Goal: Task Accomplishment & Management: Complete application form

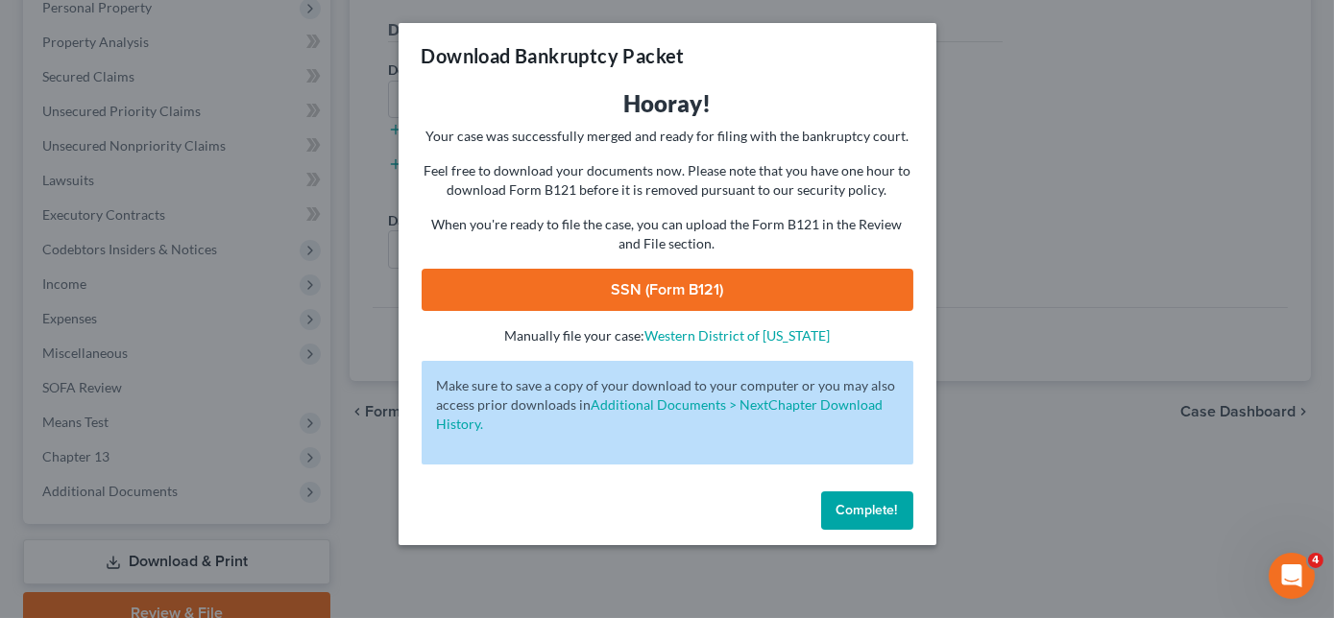
scroll to position [348, 0]
drag, startPoint x: 877, startPoint y: 515, endPoint x: 684, endPoint y: 311, distance: 280.5
click at [875, 512] on span "Complete!" at bounding box center [866, 510] width 61 height 16
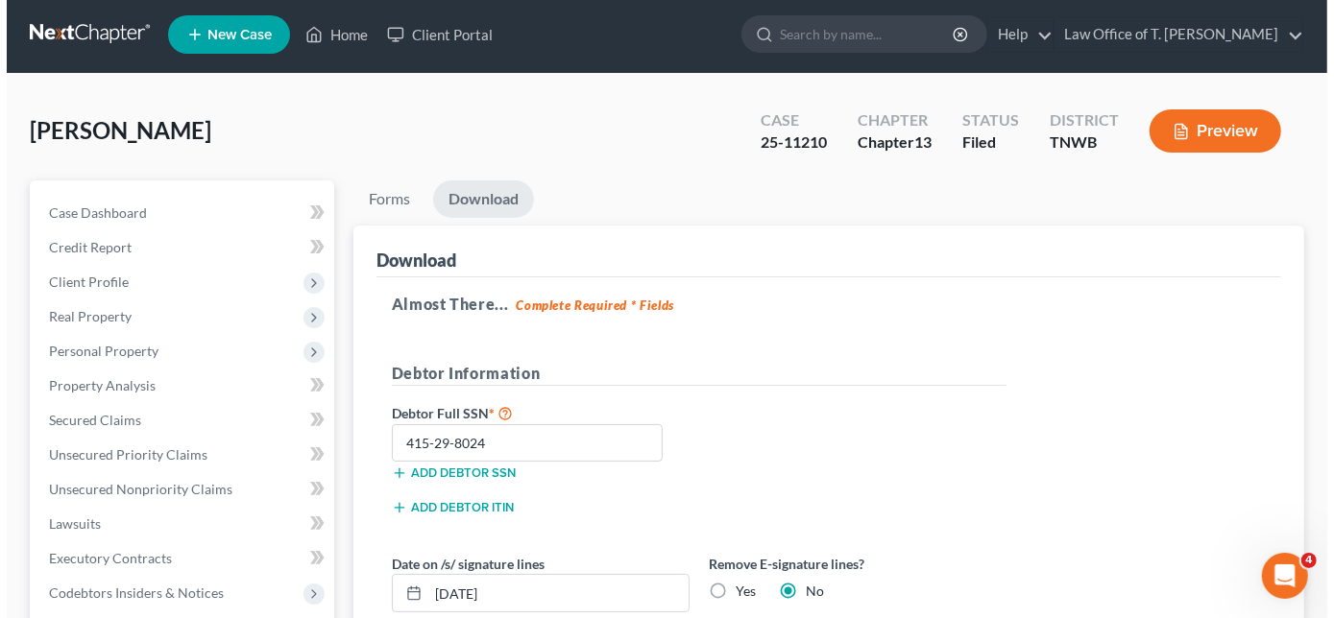
scroll to position [0, 0]
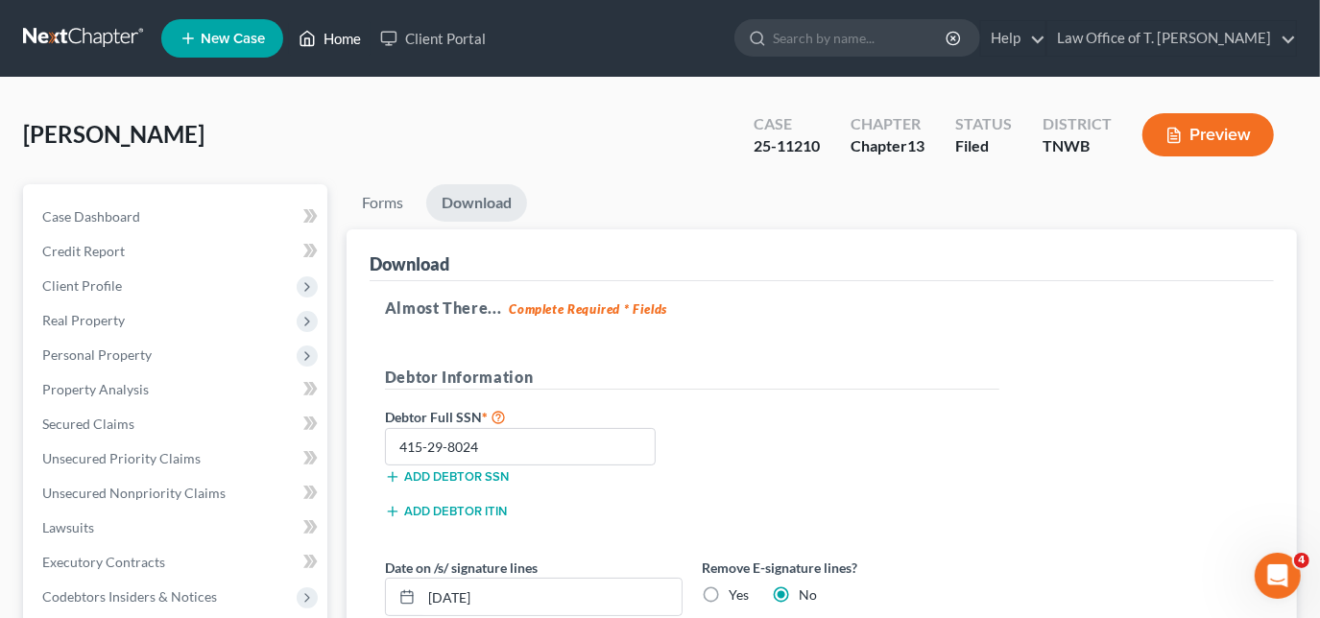
drag, startPoint x: 327, startPoint y: 38, endPoint x: 332, endPoint y: 47, distance: 9.9
click at [327, 38] on link "Home" at bounding box center [330, 38] width 82 height 35
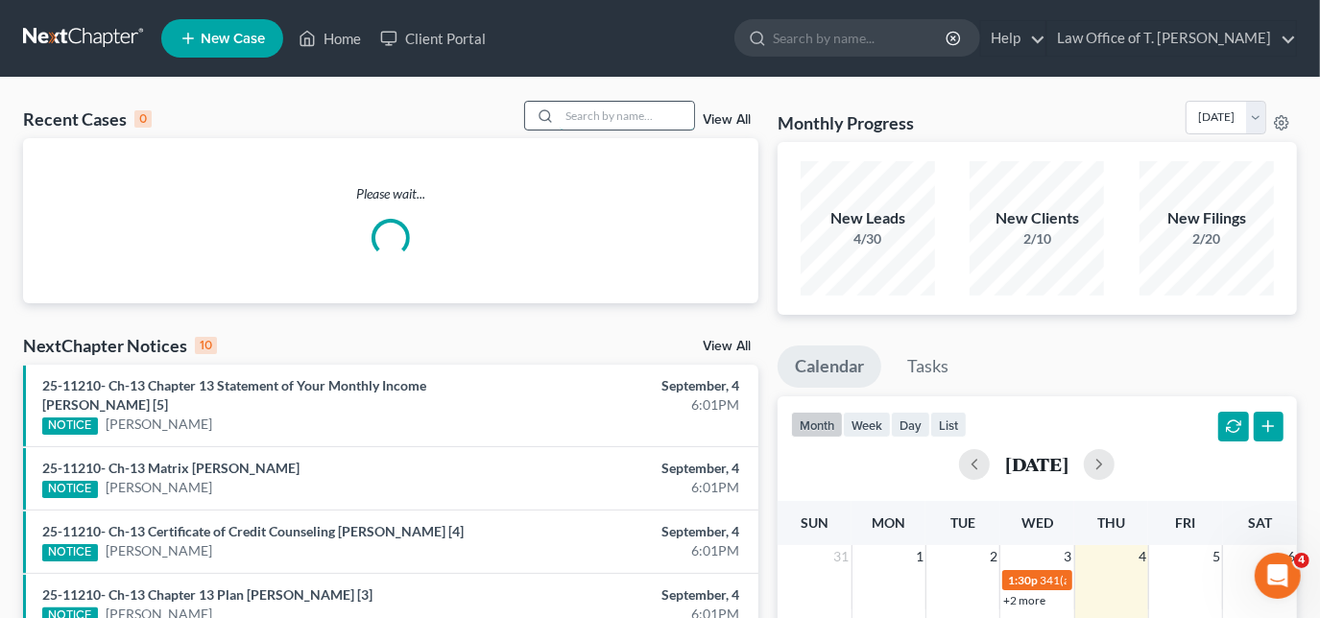
click at [601, 118] on input "search" at bounding box center [627, 116] width 134 height 28
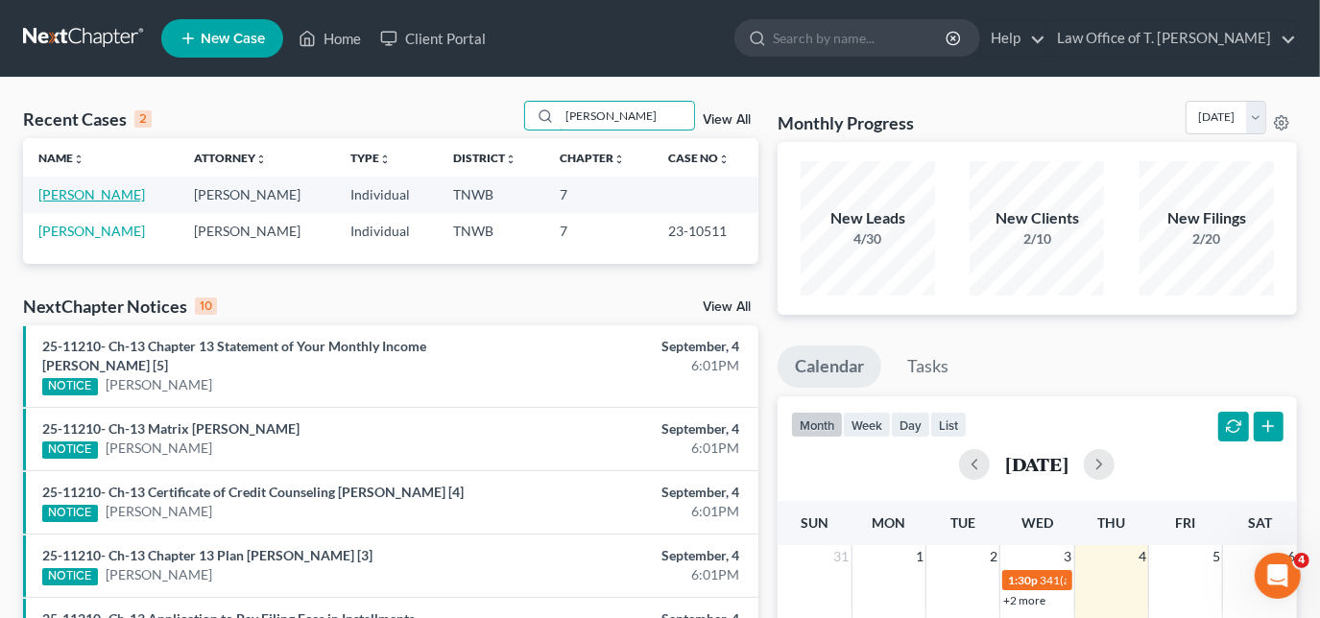
type input "[PERSON_NAME]"
click at [89, 196] on link "[PERSON_NAME]" at bounding box center [91, 194] width 107 height 16
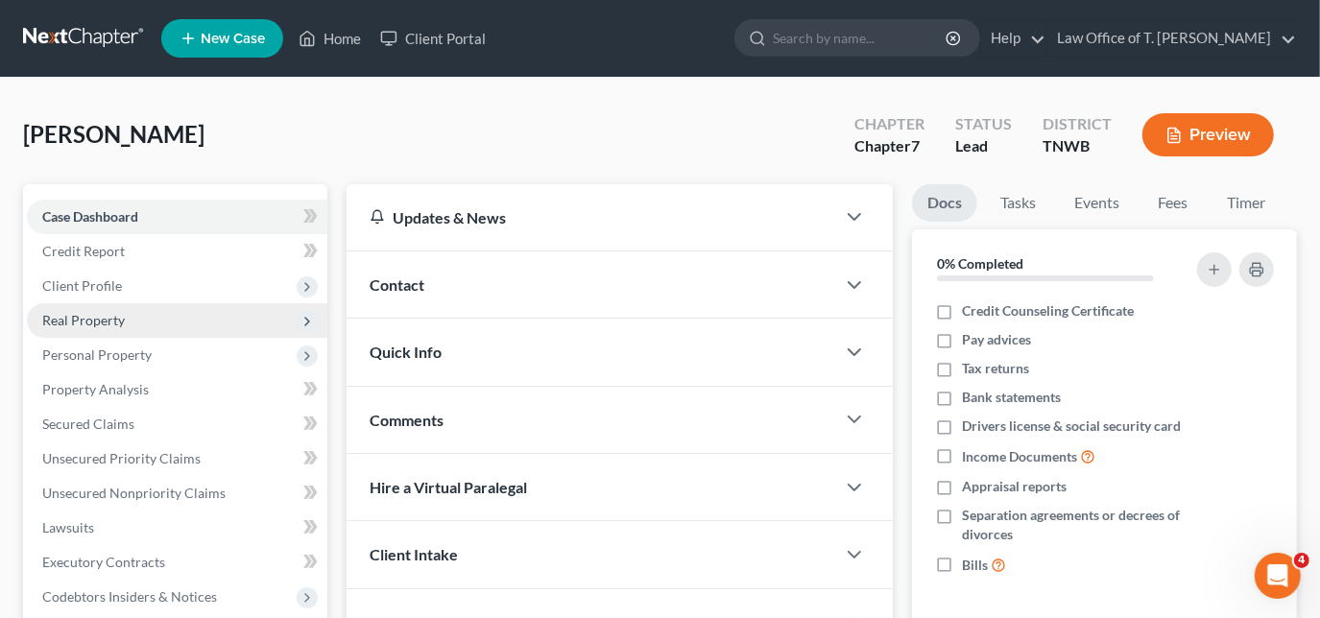
click at [113, 320] on span "Real Property" at bounding box center [83, 320] width 83 height 16
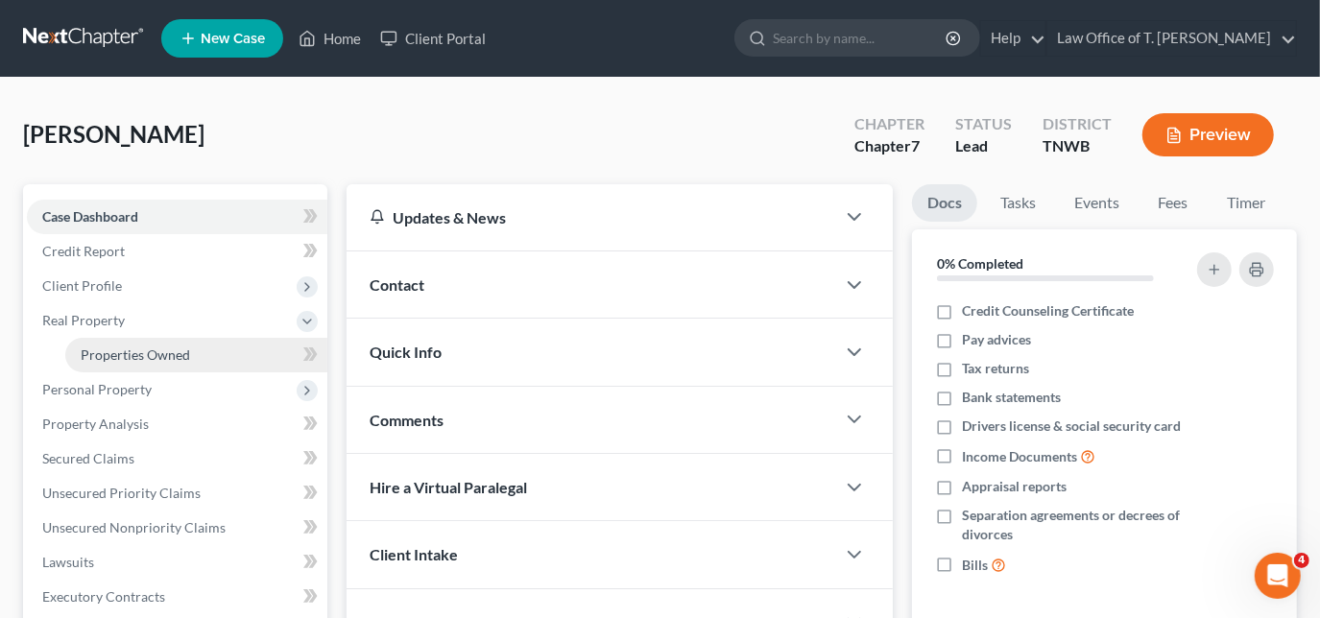
click at [120, 356] on span "Properties Owned" at bounding box center [135, 355] width 109 height 16
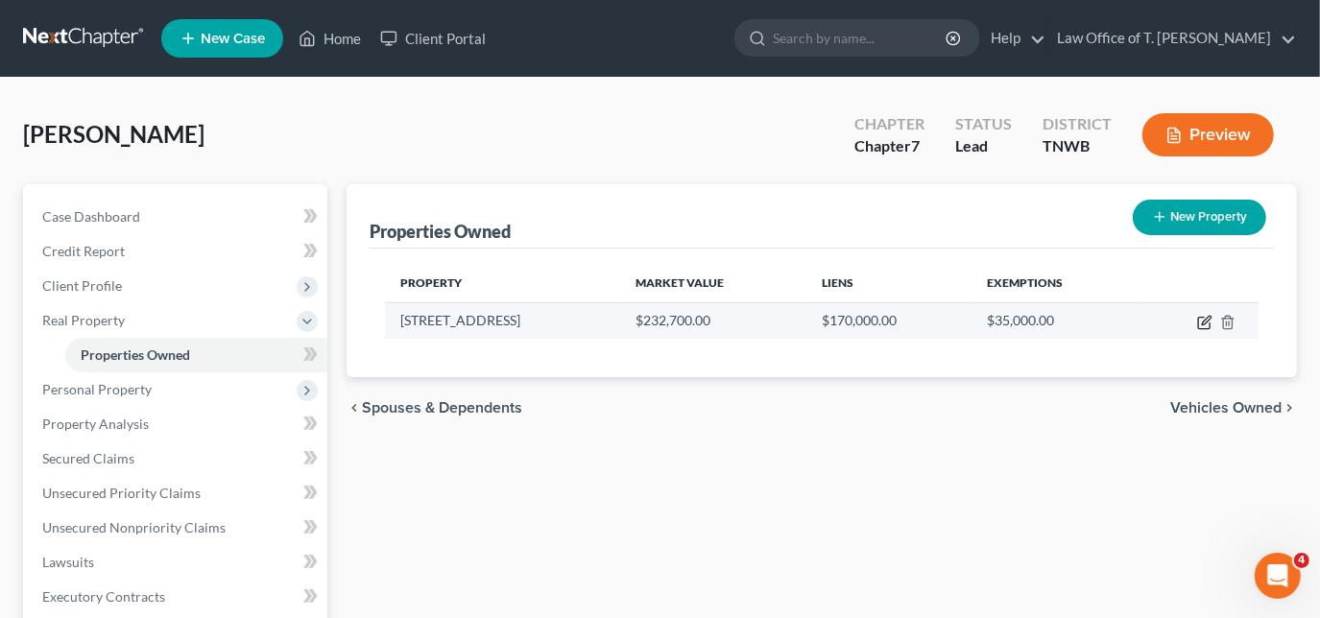
click at [1205, 323] on icon "button" at bounding box center [1206, 320] width 9 height 9
select select "44"
select select "26"
select select "3"
select select "5"
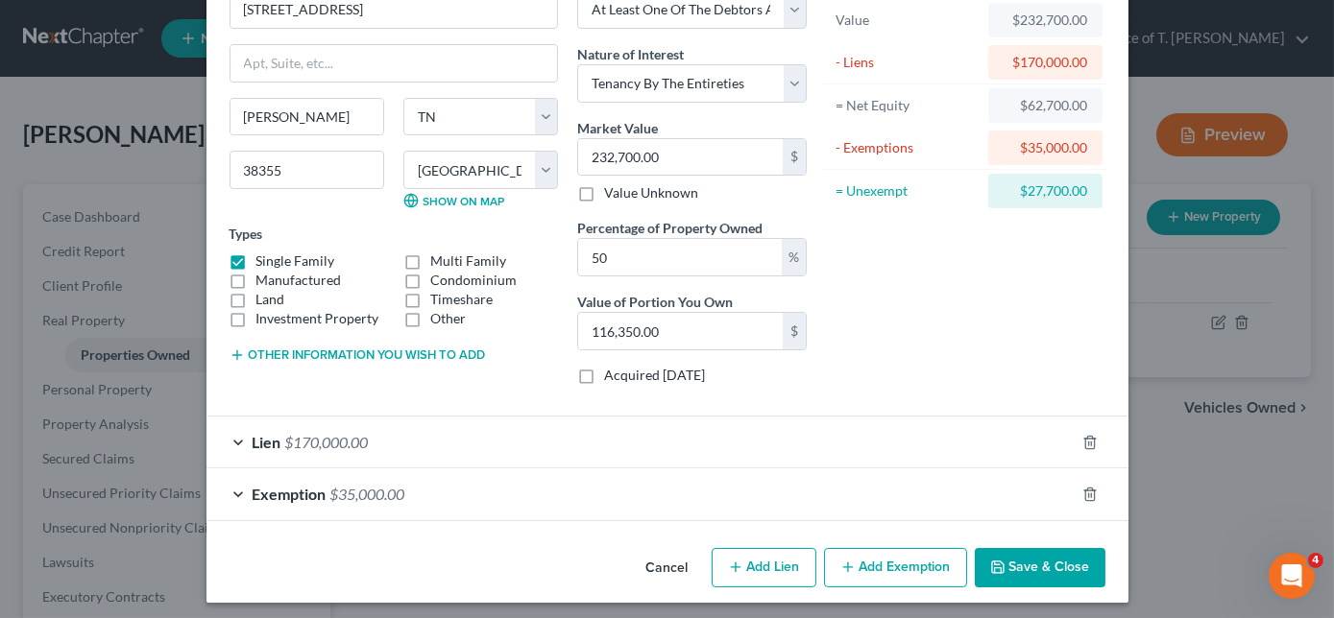
scroll to position [123, 0]
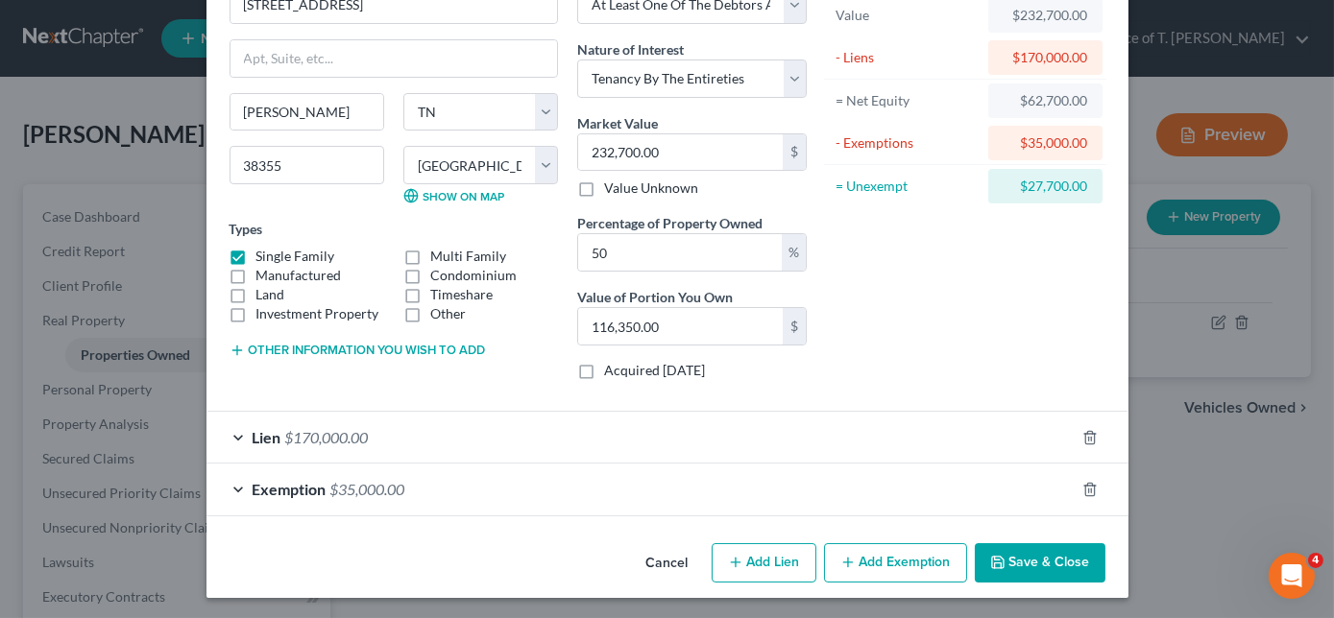
click at [253, 435] on span "Lien" at bounding box center [267, 437] width 29 height 18
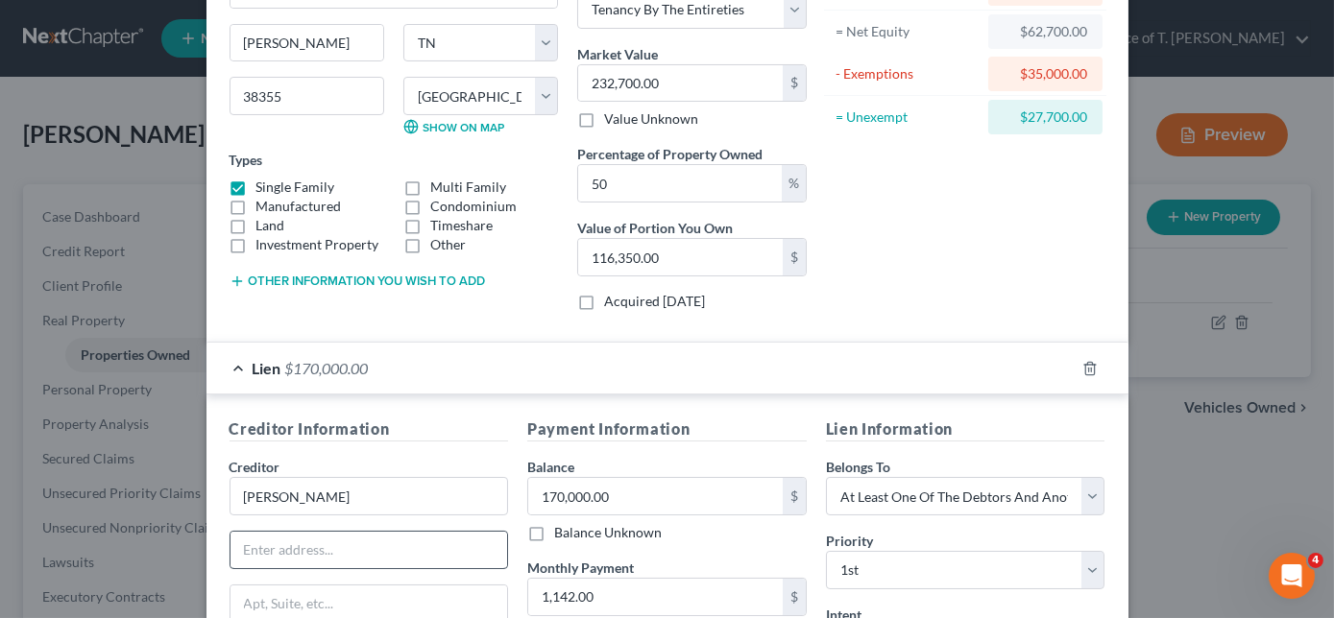
scroll to position [297, 0]
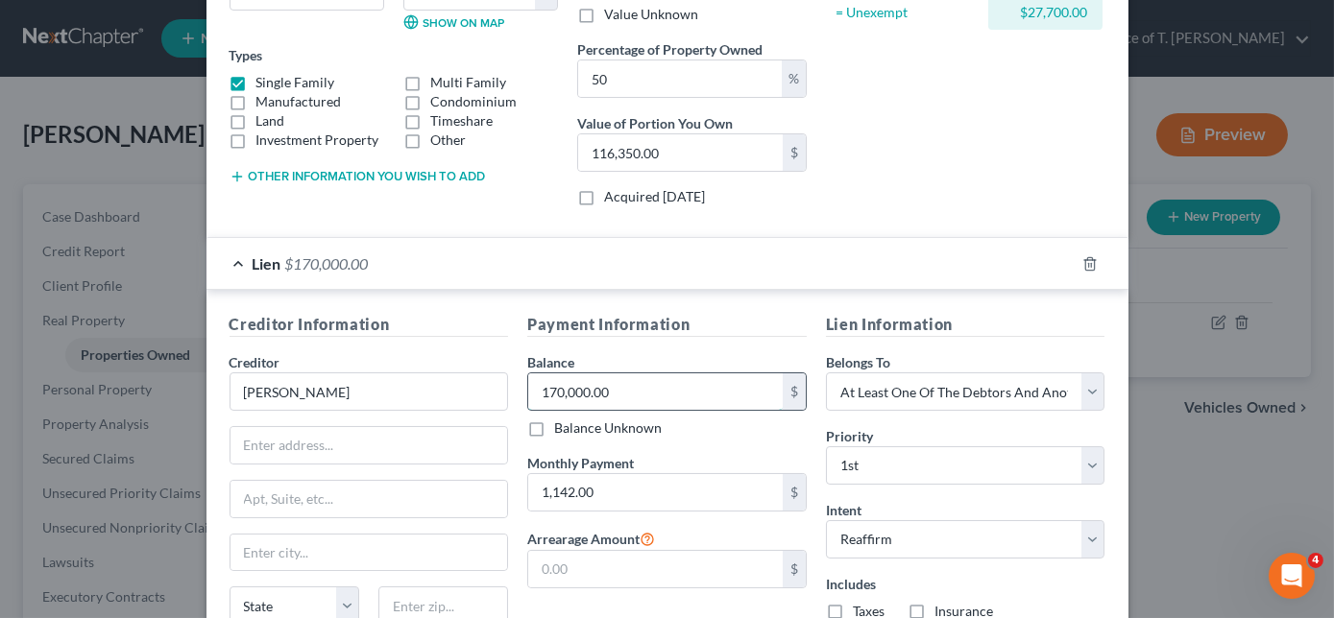
click at [620, 387] on input "170,000.00" at bounding box center [655, 392] width 254 height 36
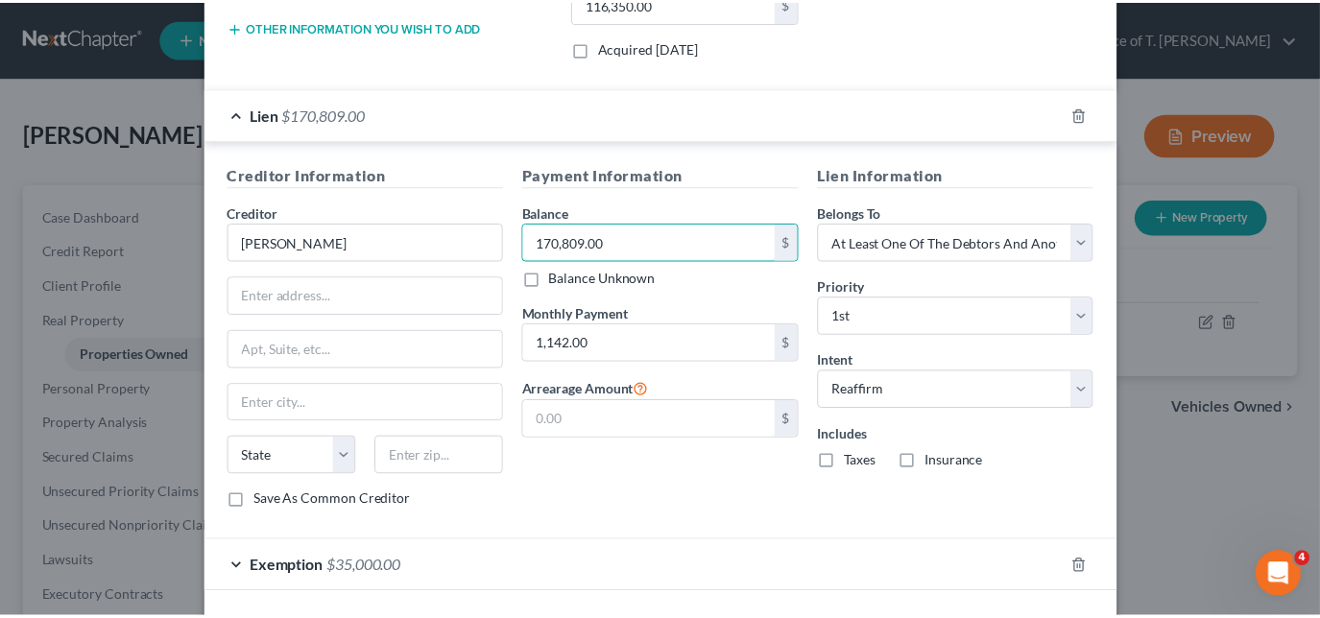
scroll to position [520, 0]
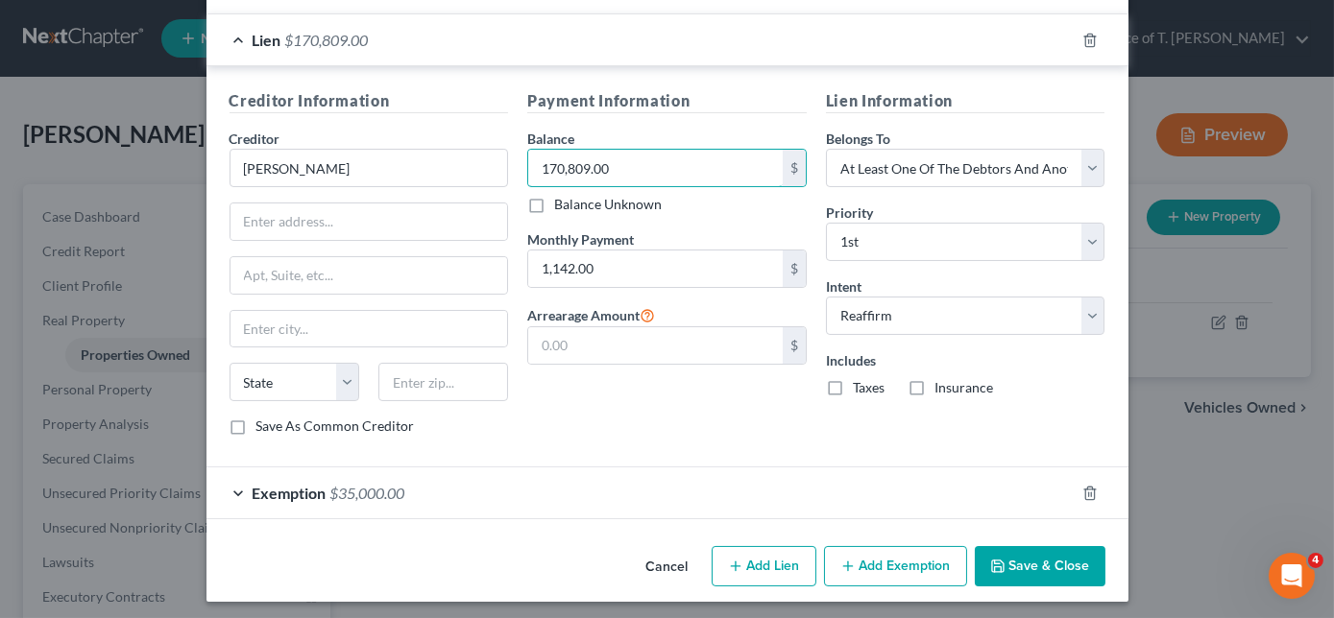
type input "170,809.00"
click at [1030, 563] on button "Save & Close" at bounding box center [1040, 566] width 131 height 40
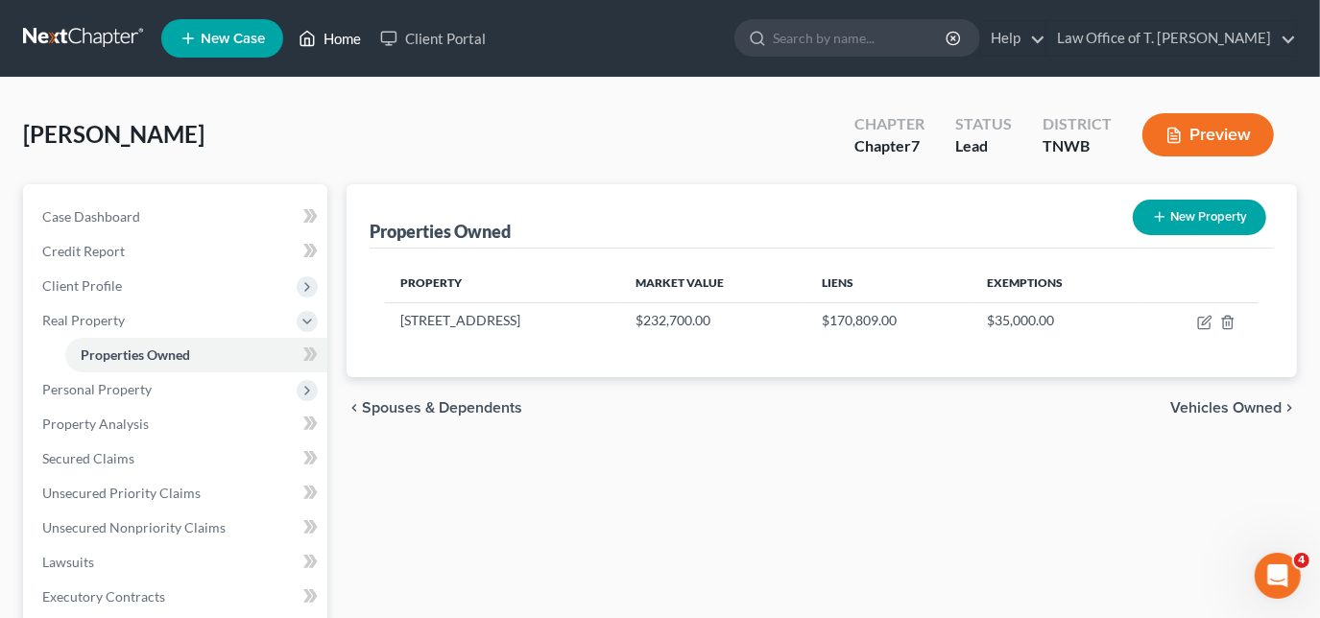
click at [316, 38] on icon at bounding box center [307, 38] width 17 height 23
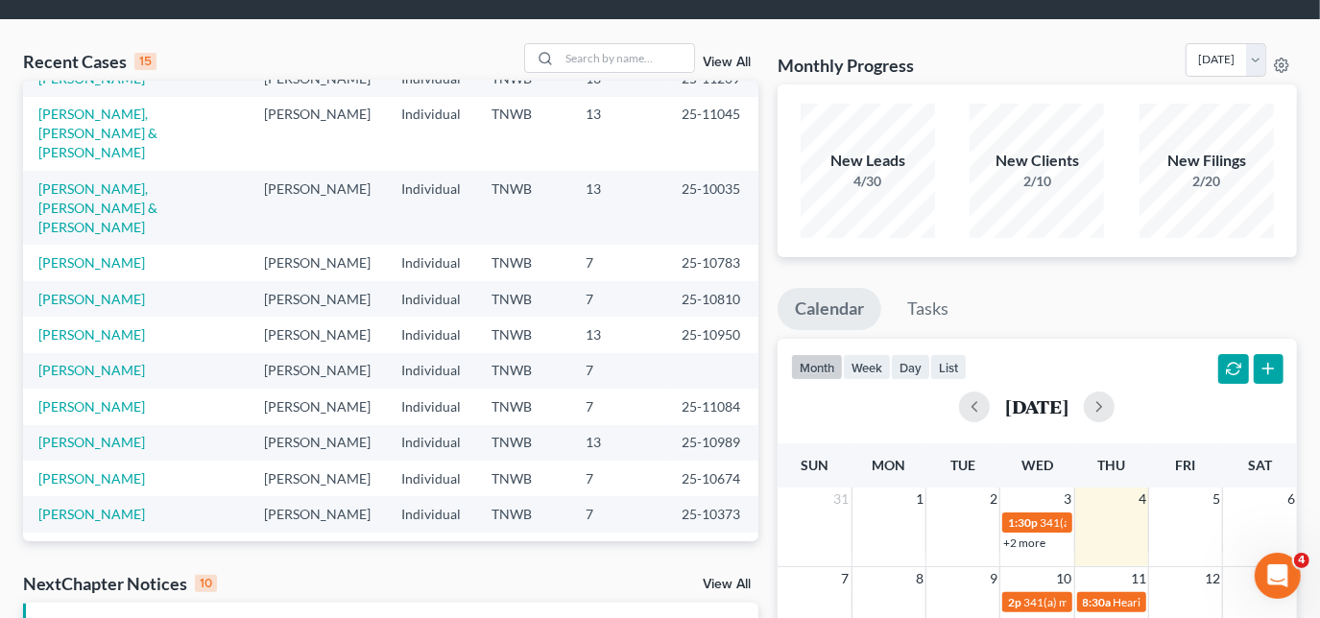
scroll to position [261, 0]
